Goal: Information Seeking & Learning: Learn about a topic

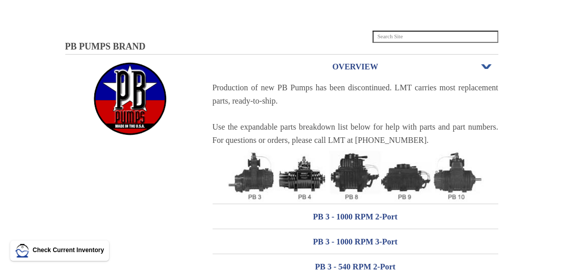
scroll to position [102, 0]
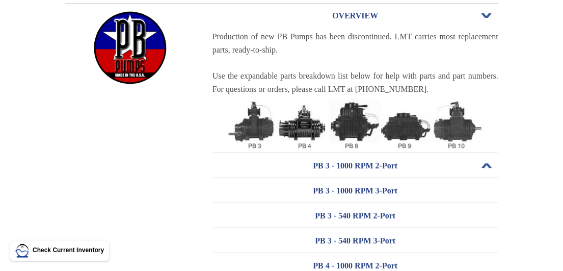
click at [319, 162] on h3 "PB 3 - 1000 RPM 2-Port" at bounding box center [356, 166] width 286 height 16
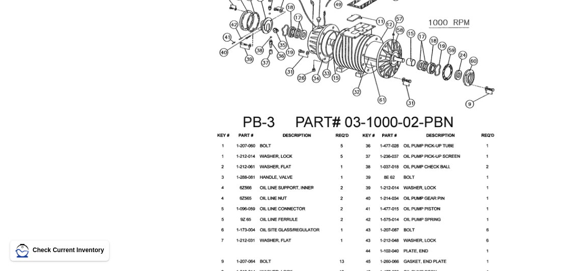
scroll to position [510, 0]
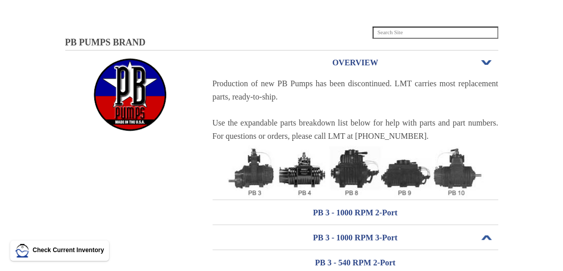
scroll to position [53, 0]
